Goal: Task Accomplishment & Management: Complete application form

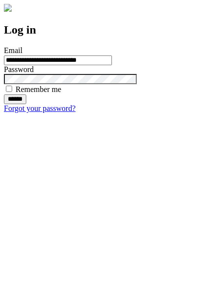
type input "**********"
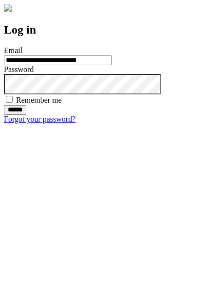
click at [26, 115] on input "******" at bounding box center [15, 110] width 22 height 10
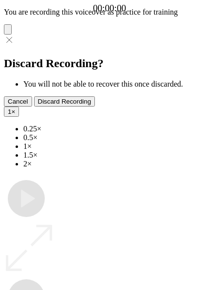
type input "**********"
